Goal: Task Accomplishment & Management: Use online tool/utility

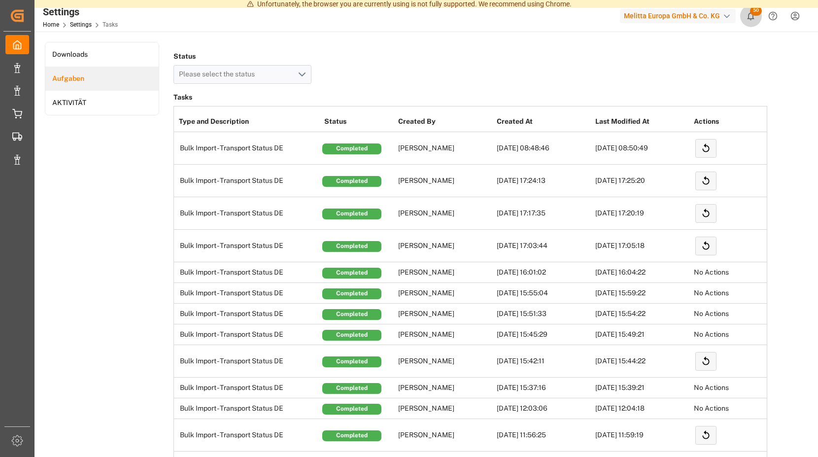
click at [752, 11] on span "50" at bounding box center [756, 11] width 12 height 10
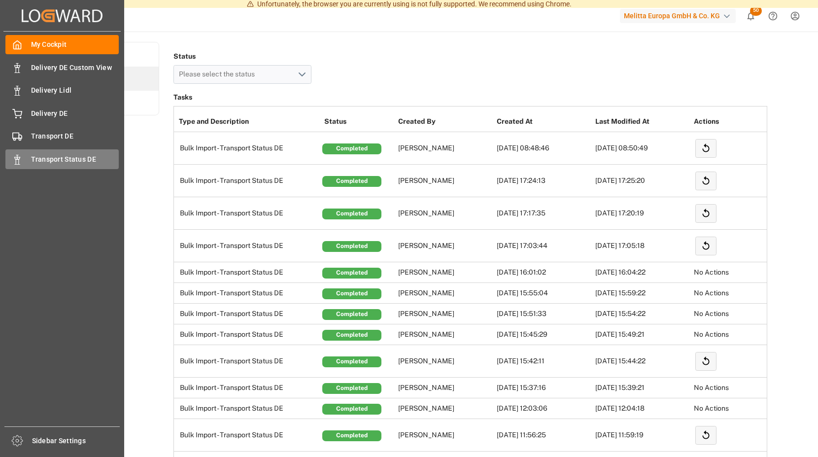
click at [20, 160] on icon at bounding box center [17, 160] width 10 height 10
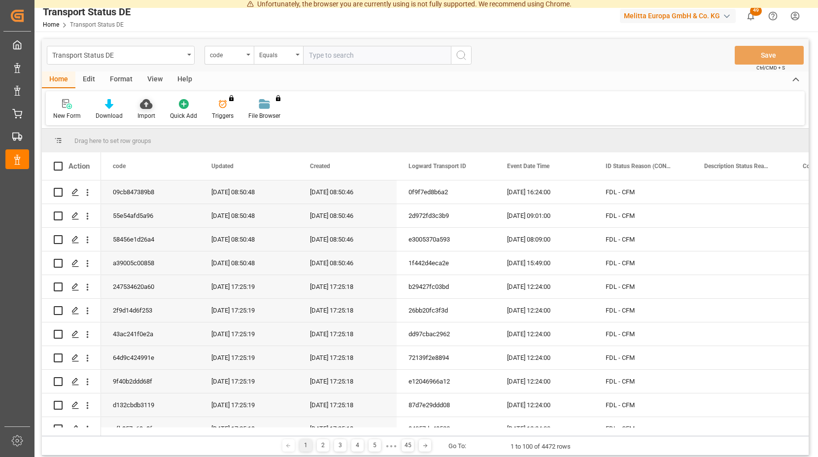
click at [143, 104] on icon at bounding box center [146, 104] width 12 height 10
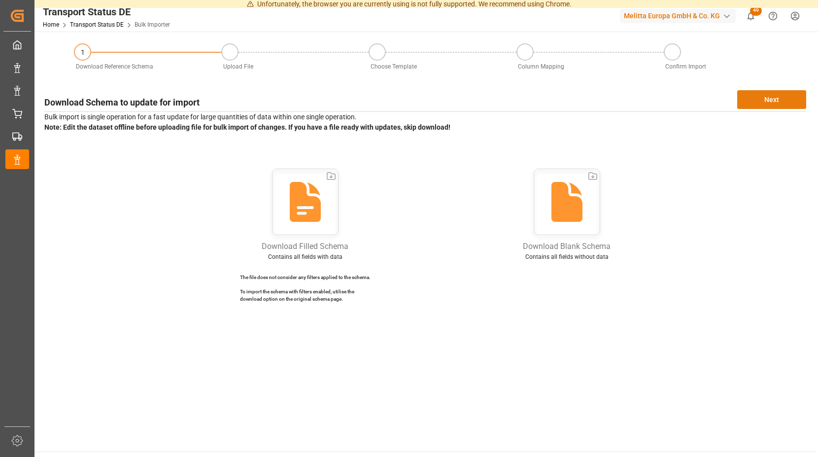
click at [759, 101] on button "Next" at bounding box center [771, 99] width 69 height 19
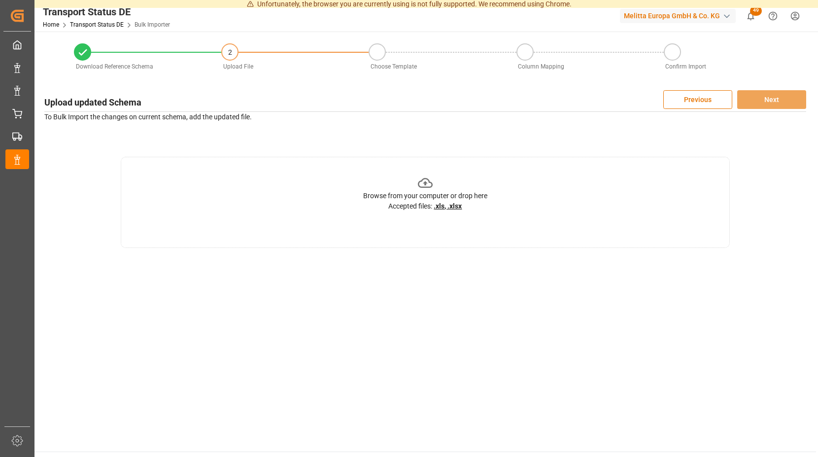
click at [426, 180] on icon at bounding box center [425, 182] width 15 height 15
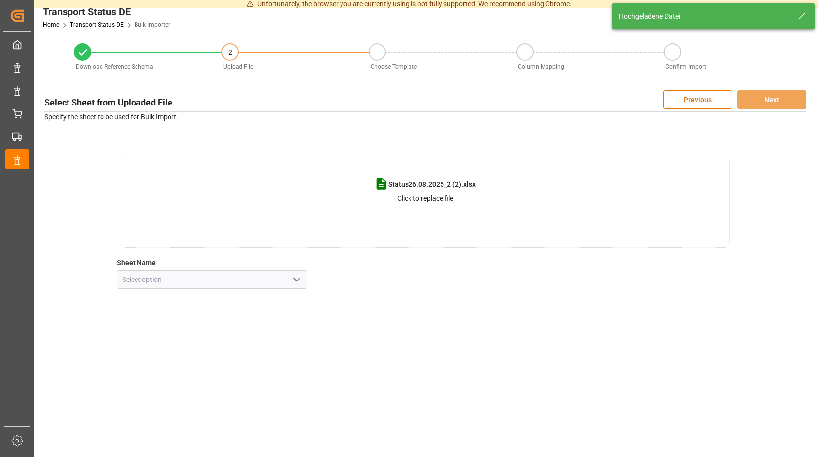
click at [296, 282] on icon "open menu" at bounding box center [297, 280] width 12 height 12
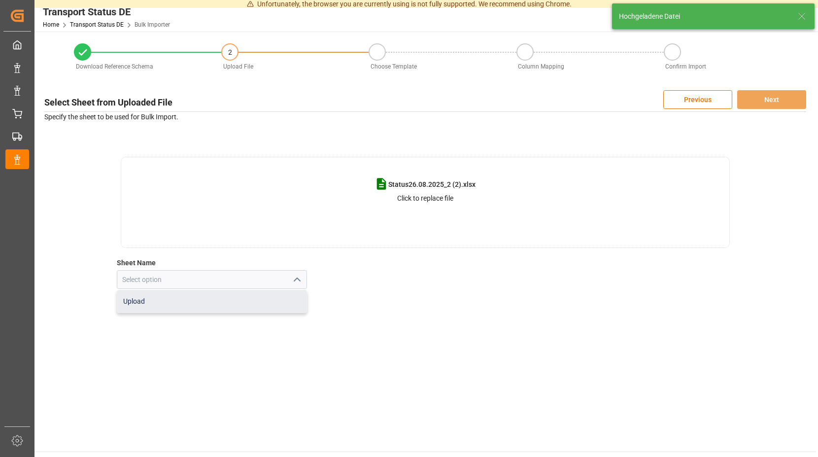
click at [225, 303] on div "Upload" at bounding box center [212, 301] width 190 height 22
type input "Upload"
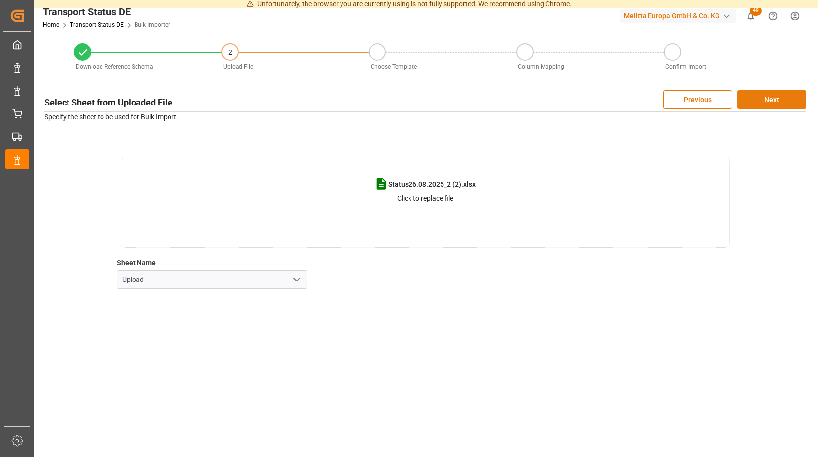
click at [780, 98] on button "Next" at bounding box center [771, 99] width 69 height 19
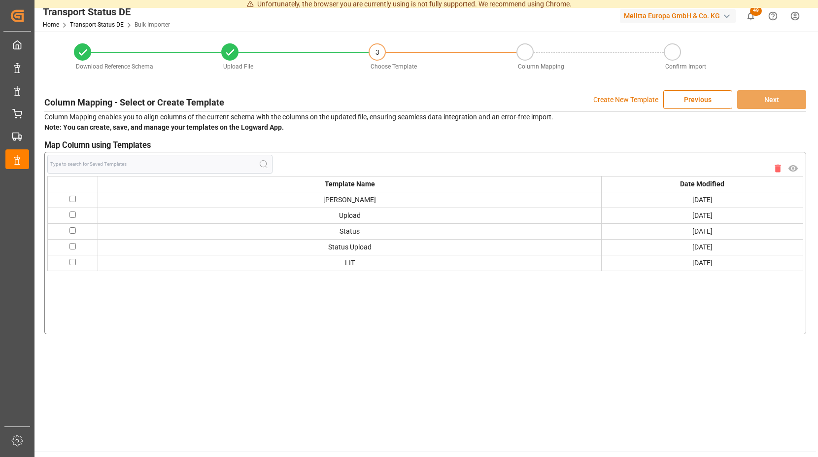
click at [72, 197] on input "checkbox" at bounding box center [72, 199] width 6 height 6
checkbox input "true"
click at [772, 96] on button "Next" at bounding box center [771, 99] width 69 height 19
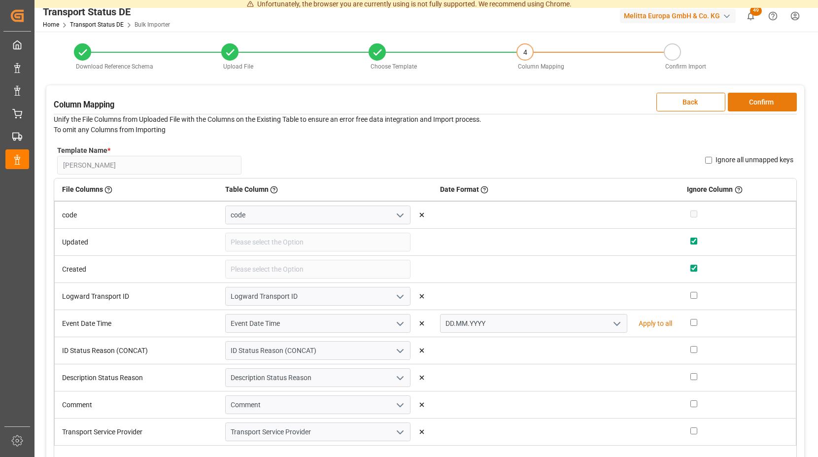
click at [746, 103] on button "Confirm" at bounding box center [762, 102] width 69 height 19
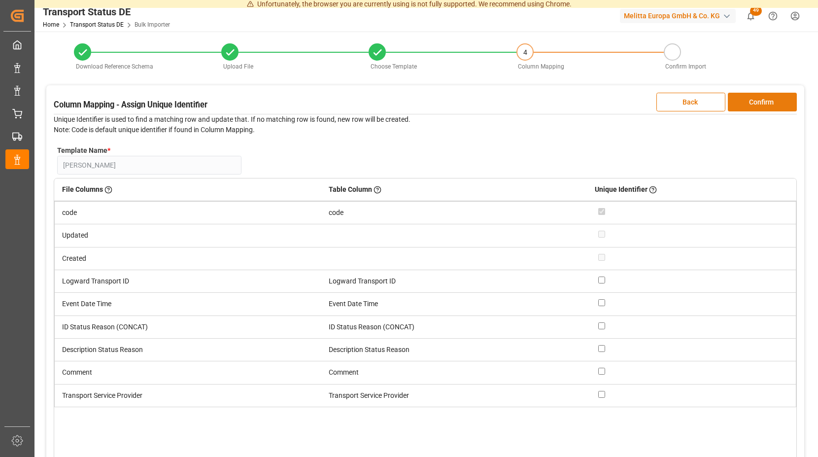
click at [746, 101] on button "Confirm" at bounding box center [762, 102] width 69 height 19
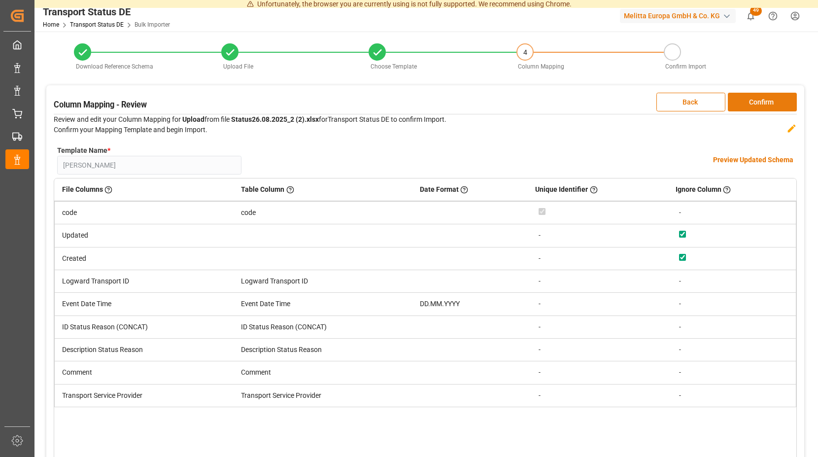
click at [745, 101] on button "Confirm" at bounding box center [762, 102] width 69 height 19
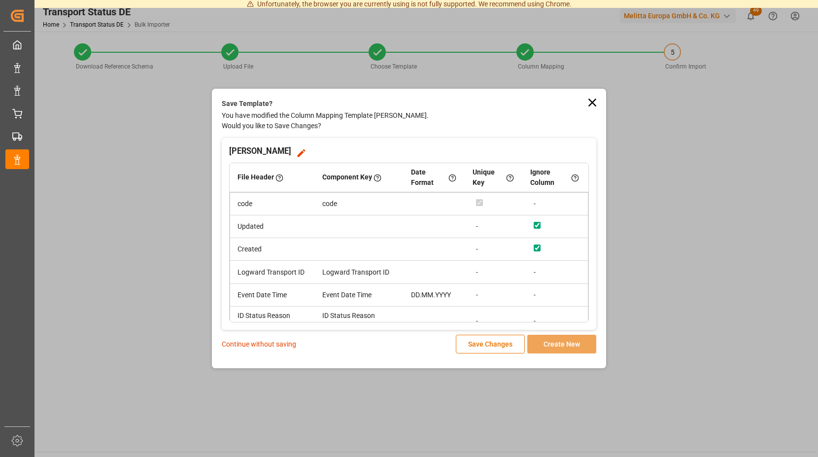
click at [265, 344] on p "Continue without saving" at bounding box center [259, 344] width 74 height 10
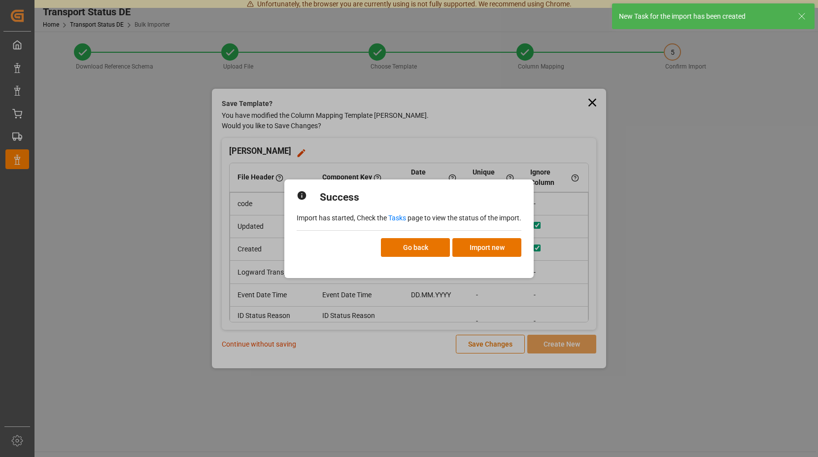
click at [399, 218] on link "Tasks" at bounding box center [397, 218] width 18 height 8
